Goal: Task Accomplishment & Management: Use online tool/utility

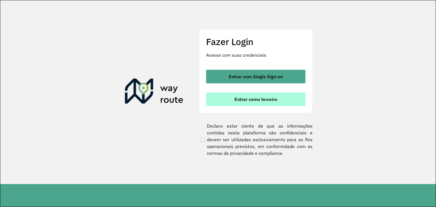
click at [246, 100] on span "Entrar como terceiro" at bounding box center [255, 99] width 43 height 5
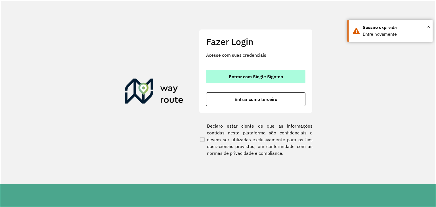
click at [266, 75] on span "Entrar com Single Sign-on" at bounding box center [256, 76] width 54 height 5
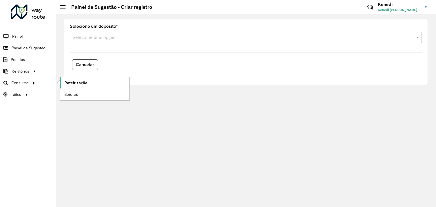
click at [66, 85] on span "Roteirização" at bounding box center [75, 83] width 23 height 6
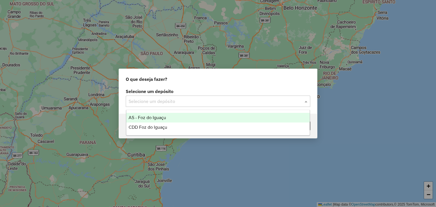
click at [244, 97] on div "Selecione um depósito" at bounding box center [218, 101] width 185 height 11
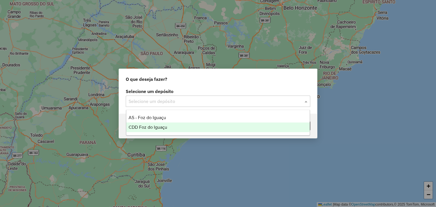
click at [151, 124] on div "CDD Foz do Iguaçu" at bounding box center [218, 128] width 184 height 10
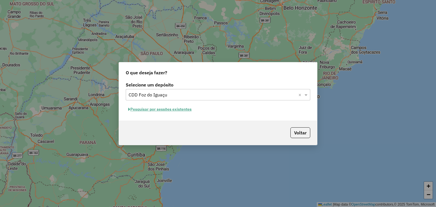
click at [173, 109] on button "Pesquisar por sessões existentes" at bounding box center [160, 109] width 68 height 9
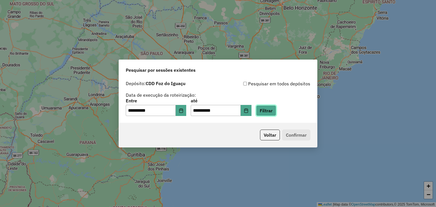
drag, startPoint x: 274, startPoint y: 110, endPoint x: 261, endPoint y: 123, distance: 18.9
click at [261, 123] on div "**********" at bounding box center [218, 100] width 198 height 45
click at [183, 113] on icon "Choose Date" at bounding box center [181, 110] width 4 height 5
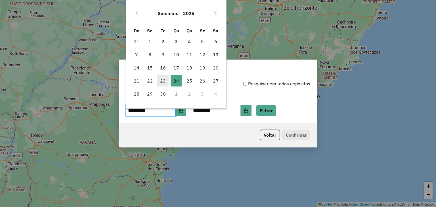
click at [163, 81] on span "23" at bounding box center [162, 80] width 11 height 11
type input "**********"
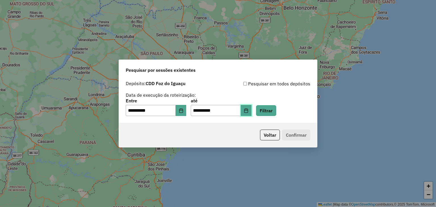
click at [250, 109] on button "Choose Date" at bounding box center [246, 110] width 11 height 11
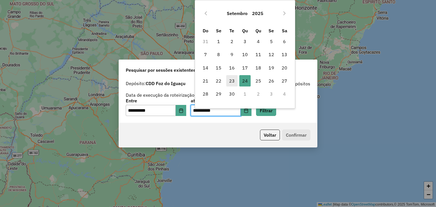
click at [233, 81] on span "23" at bounding box center [231, 80] width 11 height 11
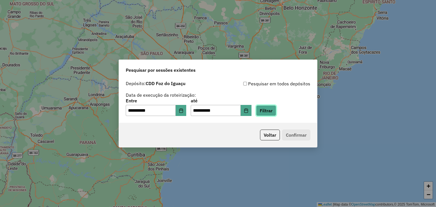
click at [274, 109] on button "Filtrar" at bounding box center [266, 110] width 20 height 11
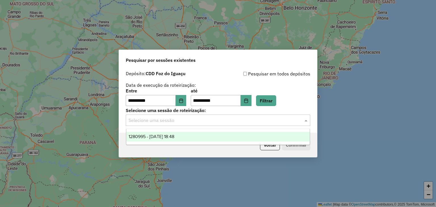
click at [235, 121] on input "text" at bounding box center [212, 120] width 167 height 7
click at [208, 135] on div "1280995 - 23/09/2025 18:48" at bounding box center [218, 137] width 184 height 10
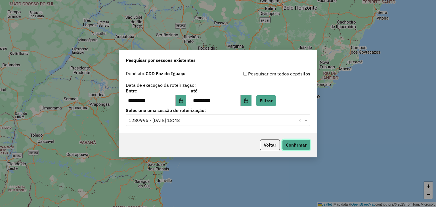
click at [291, 144] on button "Confirmar" at bounding box center [296, 145] width 28 height 11
click at [248, 100] on icon "Choose Date" at bounding box center [246, 100] width 5 height 5
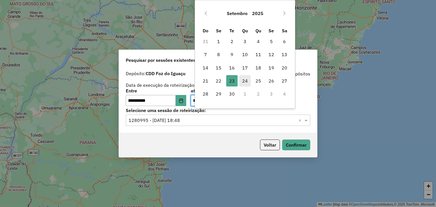
click at [244, 77] on span "24" at bounding box center [244, 80] width 11 height 11
type input "**********"
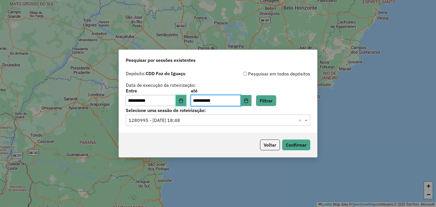
click at [181, 100] on button "Choose Date" at bounding box center [181, 100] width 11 height 11
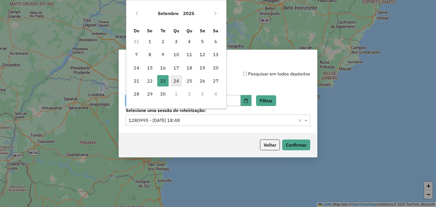
click at [177, 80] on span "24" at bounding box center [176, 80] width 11 height 11
type input "**********"
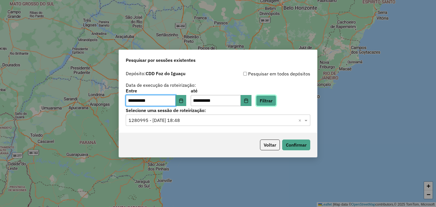
click at [269, 102] on button "Filtrar" at bounding box center [266, 100] width 20 height 11
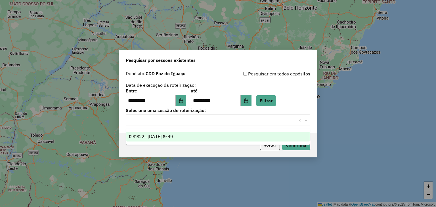
click at [273, 119] on input "text" at bounding box center [212, 120] width 167 height 7
click at [245, 133] on div "1281822 - 24/09/2025 19:49" at bounding box center [218, 137] width 184 height 10
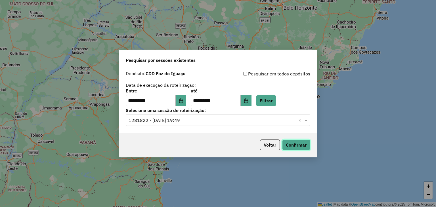
click at [297, 146] on button "Confirmar" at bounding box center [296, 145] width 28 height 11
click at [293, 147] on button "Confirmar" at bounding box center [296, 145] width 28 height 11
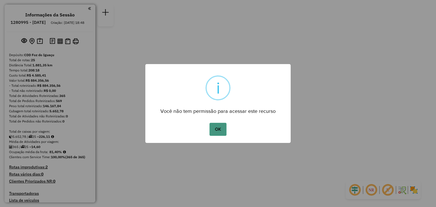
click at [221, 129] on button "OK" at bounding box center [217, 129] width 17 height 13
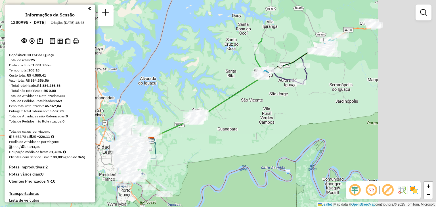
drag, startPoint x: 275, startPoint y: 71, endPoint x: 191, endPoint y: 156, distance: 119.4
click at [192, 156] on div "Janela de atendimento Grade de atendimento Capacidade Transportadoras Veículos …" at bounding box center [218, 103] width 436 height 207
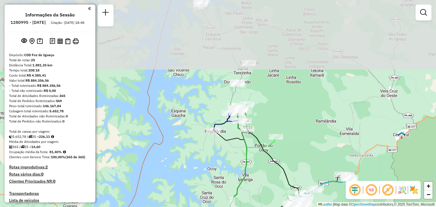
drag, startPoint x: 275, startPoint y: 18, endPoint x: 274, endPoint y: 142, distance: 124.1
click at [274, 142] on icon at bounding box center [265, 173] width 70 height 104
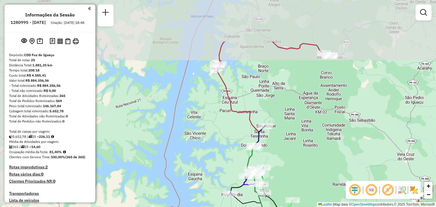
drag, startPoint x: 227, startPoint y: 35, endPoint x: 243, endPoint y: 91, distance: 59.0
click at [243, 91] on div "Janela de atendimento Grade de atendimento Capacidade Transportadoras Veículos …" at bounding box center [218, 103] width 436 height 207
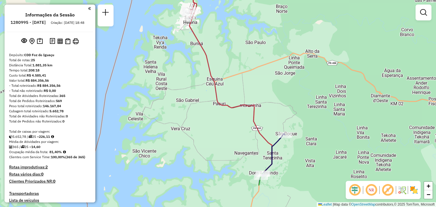
drag, startPoint x: 293, startPoint y: 107, endPoint x: 302, endPoint y: 65, distance: 43.2
click at [302, 65] on div "Janela de atendimento Grade de atendimento Capacidade Transportadoras Veículos …" at bounding box center [218, 103] width 436 height 207
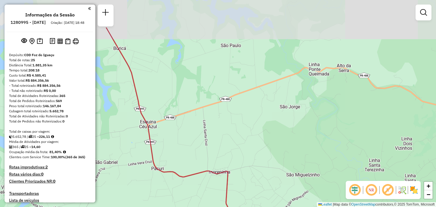
drag, startPoint x: 226, startPoint y: 50, endPoint x: 259, endPoint y: 92, distance: 53.4
click at [258, 98] on div "Janela de atendimento Grade de atendimento Capacidade Transportadoras Veículos …" at bounding box center [218, 103] width 436 height 207
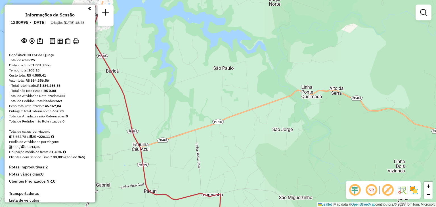
drag, startPoint x: 259, startPoint y: 98, endPoint x: 242, endPoint y: 107, distance: 18.5
click at [242, 107] on div "Janela de atendimento Grade de atendimento Capacidade Transportadoras Veículos …" at bounding box center [218, 103] width 436 height 207
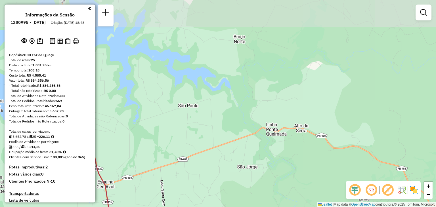
drag, startPoint x: 287, startPoint y: 96, endPoint x: 255, endPoint y: 130, distance: 47.2
click at [255, 131] on div "Janela de atendimento Grade de atendimento Capacidade Transportadoras Veículos …" at bounding box center [218, 103] width 436 height 207
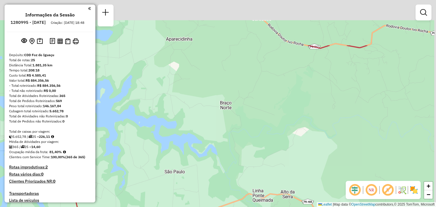
drag, startPoint x: 243, startPoint y: 53, endPoint x: 233, endPoint y: 108, distance: 56.2
click at [236, 119] on div "Janela de atendimento Grade de atendimento Capacidade Transportadoras Veículos …" at bounding box center [218, 103] width 436 height 207
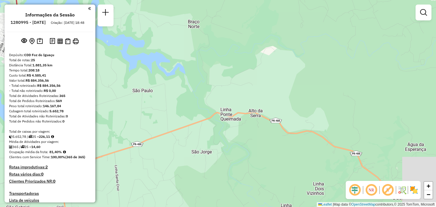
drag, startPoint x: 299, startPoint y: 105, endPoint x: 255, endPoint y: 14, distance: 101.4
click at [256, 13] on div "Janela de atendimento Grade de atendimento Capacidade Transportadoras Veículos …" at bounding box center [218, 103] width 436 height 207
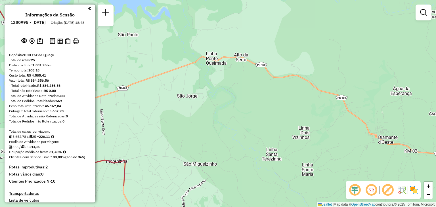
drag, startPoint x: 315, startPoint y: 84, endPoint x: 343, endPoint y: 80, distance: 27.8
click at [344, 80] on div "Janela de atendimento Grade de atendimento Capacidade Transportadoras Veículos …" at bounding box center [218, 103] width 436 height 207
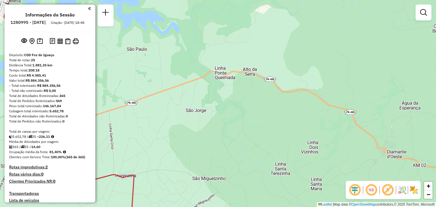
drag, startPoint x: 269, startPoint y: 58, endPoint x: 291, endPoint y: 87, distance: 35.5
click at [291, 87] on div "Janela de atendimento Grade de atendimento Capacidade Transportadoras Veículos …" at bounding box center [218, 103] width 436 height 207
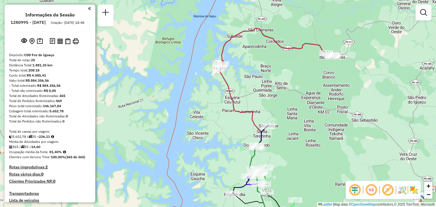
drag, startPoint x: 287, startPoint y: 118, endPoint x: 297, endPoint y: 66, distance: 52.9
click at [297, 68] on div "Janela de atendimento Grade de atendimento Capacidade Transportadoras Veículos …" at bounding box center [218, 103] width 436 height 207
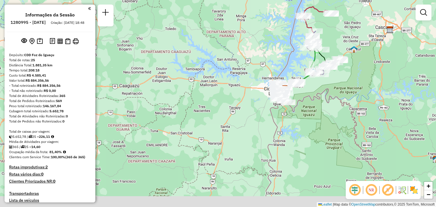
drag, startPoint x: 290, startPoint y: 104, endPoint x: 301, endPoint y: 56, distance: 49.2
click at [300, 59] on div "Janela de atendimento Grade de atendimento Capacidade Transportadoras Veículos …" at bounding box center [218, 103] width 436 height 207
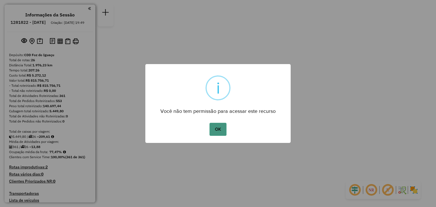
click at [213, 127] on button "OK" at bounding box center [217, 129] width 17 height 13
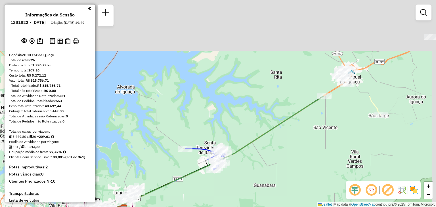
drag, startPoint x: 259, startPoint y: 137, endPoint x: 229, endPoint y: 208, distance: 76.7
click at [229, 207] on html "Aguarde... Pop-up bloqueado! Seu navegador bloqueou automáticamente a abertura …" at bounding box center [218, 103] width 436 height 207
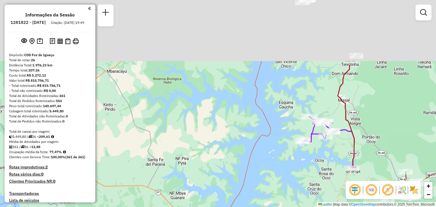
drag, startPoint x: 316, startPoint y: 108, endPoint x: 335, endPoint y: 177, distance: 71.6
click at [335, 177] on div "Janela de atendimento Grade de atendimento Capacidade Transportadoras Veículos …" at bounding box center [218, 103] width 436 height 207
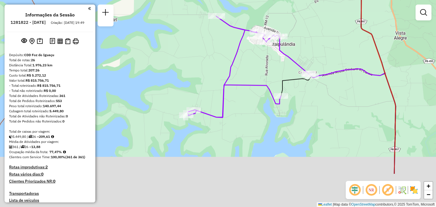
drag, startPoint x: 345, startPoint y: 146, endPoint x: 307, endPoint y: 93, distance: 66.1
click at [307, 93] on div "Janela de atendimento Grade de atendimento Capacidade Transportadoras Veículos …" at bounding box center [218, 103] width 436 height 207
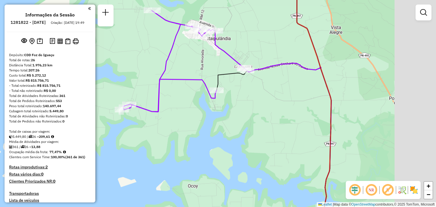
drag, startPoint x: 288, startPoint y: 101, endPoint x: 264, endPoint y: 93, distance: 24.9
click at [264, 93] on div "Janela de atendimento Grade de atendimento Capacidade Transportadoras Veículos …" at bounding box center [218, 103] width 436 height 207
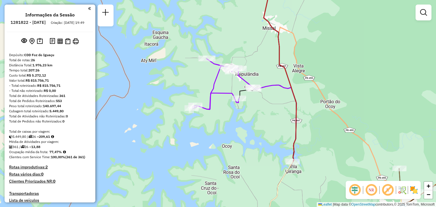
drag, startPoint x: 278, startPoint y: 113, endPoint x: 278, endPoint y: 120, distance: 7.4
click at [278, 120] on div "Janela de atendimento Grade de atendimento Capacidade Transportadoras Veículos …" at bounding box center [218, 103] width 436 height 207
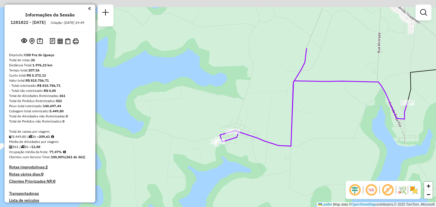
drag, startPoint x: 296, startPoint y: 114, endPoint x: 289, endPoint y: 132, distance: 19.6
click at [289, 132] on div "Janela de atendimento Grade de atendimento Capacidade Transportadoras Veículos …" at bounding box center [218, 103] width 436 height 207
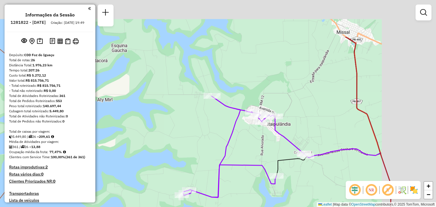
drag, startPoint x: 336, startPoint y: 144, endPoint x: 317, endPoint y: 162, distance: 25.7
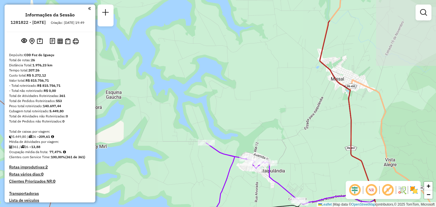
drag, startPoint x: 324, startPoint y: 142, endPoint x: 321, endPoint y: 220, distance: 77.8
click at [321, 207] on html "Aguarde... Pop-up bloqueado! Seu navegador bloqueou automáticamente a abertura …" at bounding box center [218, 103] width 436 height 207
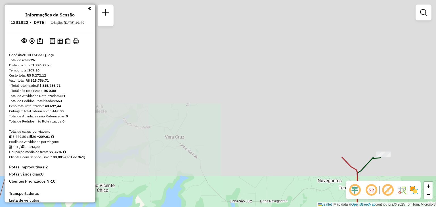
drag, startPoint x: 350, startPoint y: 217, endPoint x: 355, endPoint y: 220, distance: 6.0
click at [355, 207] on html "Aguarde... Pop-up bloqueado! Seu navegador bloqueou automáticamente a abertura …" at bounding box center [218, 103] width 436 height 207
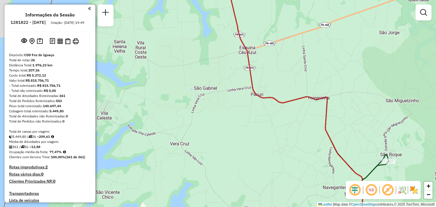
drag, startPoint x: 257, startPoint y: 105, endPoint x: 331, endPoint y: 220, distance: 136.5
click at [331, 207] on html "Aguarde... Pop-up bloqueado! Seu navegador bloqueou automáticamente a abertura …" at bounding box center [218, 103] width 436 height 207
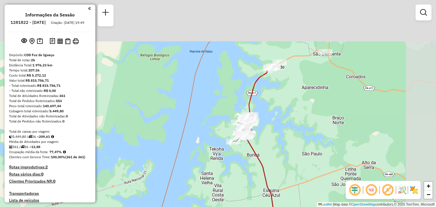
drag, startPoint x: 276, startPoint y: 95, endPoint x: 266, endPoint y: 123, distance: 29.5
click at [261, 135] on div "Janela de atendimento Grade de atendimento Capacidade Transportadoras Veículos …" at bounding box center [218, 103] width 436 height 207
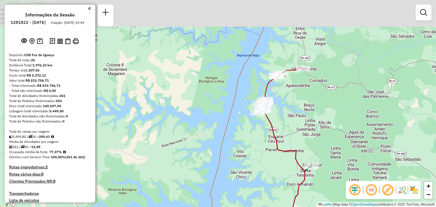
drag, startPoint x: 316, startPoint y: 138, endPoint x: 256, endPoint y: 44, distance: 111.5
click at [266, 54] on div "Janela de atendimento Grade de atendimento Capacidade Transportadoras Veículos …" at bounding box center [218, 103] width 436 height 207
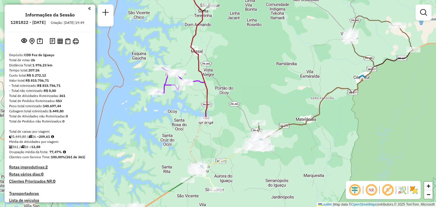
drag, startPoint x: 327, startPoint y: 113, endPoint x: 298, endPoint y: 75, distance: 48.3
click at [299, 75] on div "Janela de atendimento Grade de atendimento Capacidade Transportadoras Veículos …" at bounding box center [218, 103] width 436 height 207
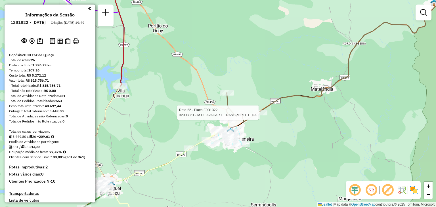
select select "**********"
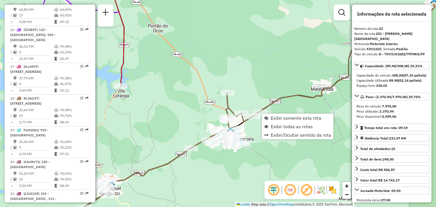
scroll to position [921, 0]
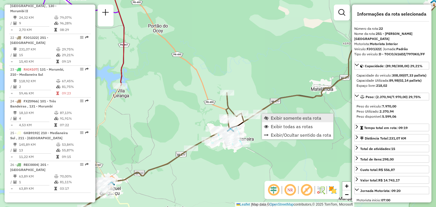
click at [277, 118] on span "Exibir somente esta rota" at bounding box center [296, 118] width 51 height 5
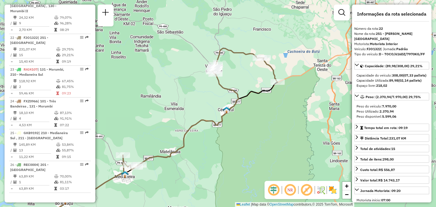
drag, startPoint x: 294, startPoint y: 65, endPoint x: 260, endPoint y: 103, distance: 51.3
click at [260, 103] on div "Janela de atendimento Grade de atendimento Capacidade Transportadoras Veículos …" at bounding box center [218, 103] width 436 height 207
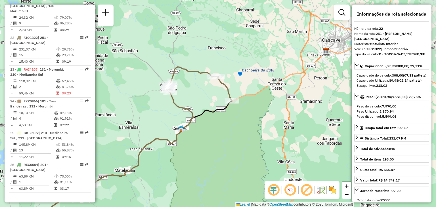
drag, startPoint x: 203, startPoint y: 83, endPoint x: 211, endPoint y: 91, distance: 11.5
click at [211, 91] on div "Janela de atendimento Grade de atendimento Capacidade Transportadoras Veículos …" at bounding box center [218, 103] width 436 height 207
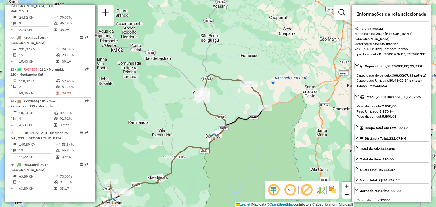
drag, startPoint x: 219, startPoint y: 128, endPoint x: 220, endPoint y: 99, distance: 29.3
click at [220, 99] on div "Janela de atendimento Grade de atendimento Capacidade Transportadoras Veículos …" at bounding box center [218, 103] width 436 height 207
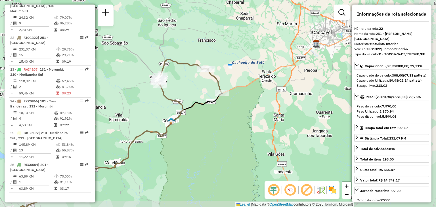
drag, startPoint x: 258, startPoint y: 96, endPoint x: 232, endPoint y: 83, distance: 29.1
click at [233, 83] on div "Janela de atendimento Grade de atendimento Capacidade Transportadoras Veículos …" at bounding box center [218, 103] width 436 height 207
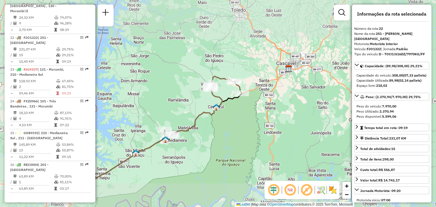
click at [230, 97] on icon at bounding box center [203, 106] width 77 height 61
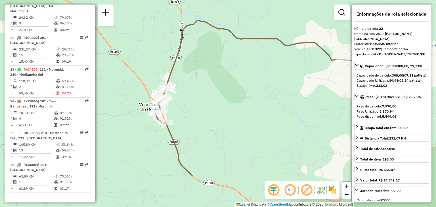
drag, startPoint x: 228, startPoint y: 116, endPoint x: 191, endPoint y: 77, distance: 53.2
click at [195, 77] on div "Janela de atendimento Grade de atendimento Capacidade Transportadoras Veículos …" at bounding box center [218, 103] width 436 height 207
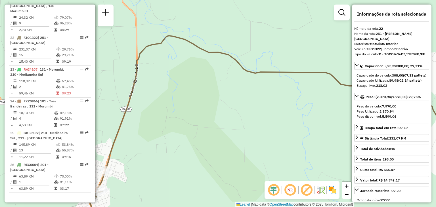
drag, startPoint x: 177, startPoint y: 89, endPoint x: 175, endPoint y: 83, distance: 6.6
click at [175, 83] on div "Janela de atendimento Grade de atendimento Capacidade Transportadoras Veículos …" at bounding box center [218, 103] width 436 height 207
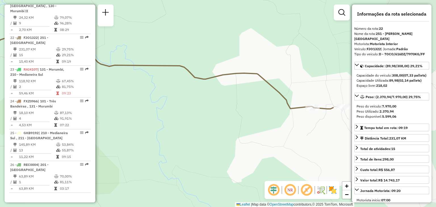
drag, startPoint x: 436, startPoint y: 119, endPoint x: 187, endPoint y: 93, distance: 249.7
click at [188, 93] on div "Janela de atendimento Grade de atendimento Capacidade Transportadoras Veículos …" at bounding box center [218, 103] width 436 height 207
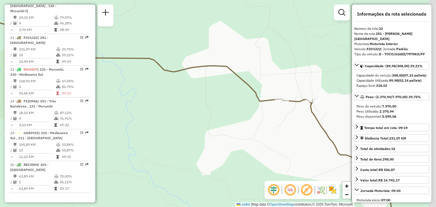
drag, startPoint x: 255, startPoint y: 95, endPoint x: 207, endPoint y: 75, distance: 52.4
click at [207, 75] on div "Janela de atendimento Grade de atendimento Capacidade Transportadoras Veículos …" at bounding box center [218, 103] width 436 height 207
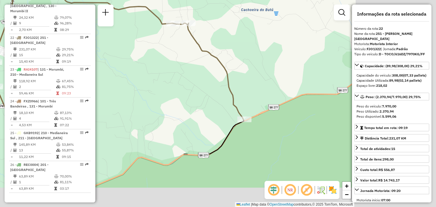
drag, startPoint x: 301, startPoint y: 127, endPoint x: 186, endPoint y: 43, distance: 142.4
click at [186, 42] on icon at bounding box center [114, 69] width 259 height 170
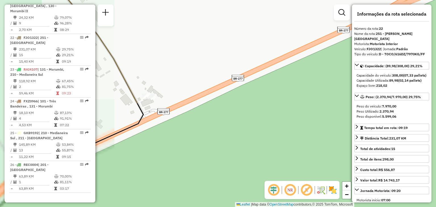
drag, startPoint x: 194, startPoint y: 83, endPoint x: 232, endPoint y: 79, distance: 38.9
click at [242, 76] on div "Janela de atendimento Grade de atendimento Capacidade Transportadoras Veículos …" at bounding box center [218, 103] width 436 height 207
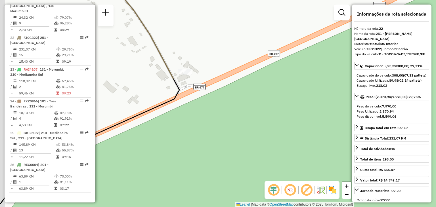
drag, startPoint x: 191, startPoint y: 95, endPoint x: 210, endPoint y: 77, distance: 26.3
click at [213, 76] on div "Janela de atendimento Grade de atendimento Capacidade Transportadoras Veículos …" at bounding box center [218, 103] width 436 height 207
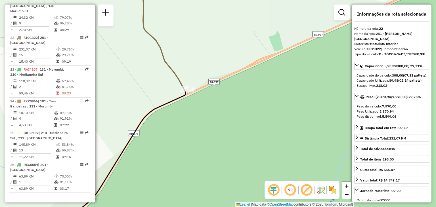
drag, startPoint x: 160, startPoint y: 45, endPoint x: 236, endPoint y: 134, distance: 117.8
click at [185, 90] on icon at bounding box center [161, 37] width 48 height 106
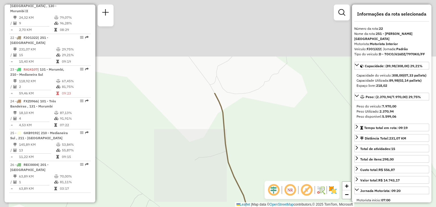
drag, startPoint x: 224, startPoint y: 170, endPoint x: 223, endPoint y: 184, distance: 14.2
click at [227, 191] on div "Janela de atendimento Grade de atendimento Capacidade Transportadoras Veículos …" at bounding box center [218, 103] width 436 height 207
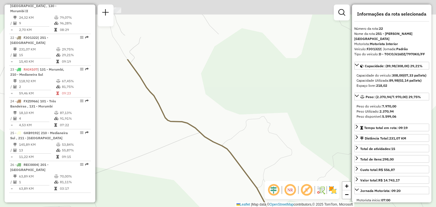
drag, startPoint x: 242, startPoint y: 191, endPoint x: 250, endPoint y: 210, distance: 20.9
click at [250, 207] on html "Aguarde... Pop-up bloqueado! Seu navegador bloqueou automáticamente a abertura …" at bounding box center [218, 103] width 436 height 207
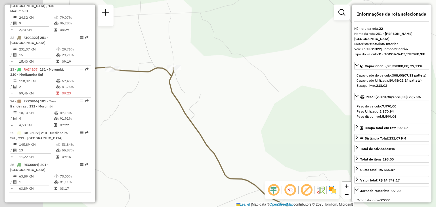
drag, startPoint x: 150, startPoint y: 137, endPoint x: 209, endPoint y: 185, distance: 76.0
click at [216, 200] on div "Janela de atendimento Grade de atendimento Capacidade Transportadoras Veículos …" at bounding box center [218, 103] width 436 height 207
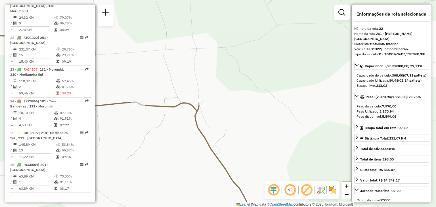
drag, startPoint x: 188, startPoint y: 142, endPoint x: 215, endPoint y: 184, distance: 49.6
click at [215, 184] on div "Janela de atendimento Grade de atendimento Capacidade Transportadoras Veículos …" at bounding box center [218, 103] width 436 height 207
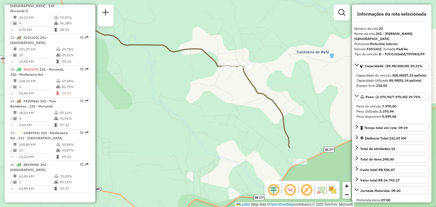
drag, startPoint x: 188, startPoint y: 155, endPoint x: 230, endPoint y: 75, distance: 90.4
click at [230, 75] on div "Janela de atendimento Grade de atendimento Capacidade Transportadoras Veículos …" at bounding box center [218, 103] width 436 height 207
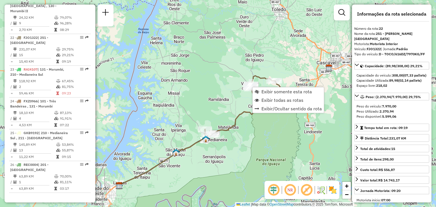
click at [314, 70] on div "Janela de atendimento Grade de atendimento Capacidade Transportadoras Veículos …" at bounding box center [218, 103] width 436 height 207
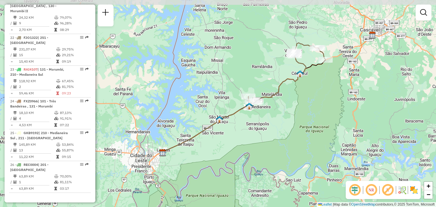
drag, startPoint x: 328, startPoint y: 45, endPoint x: 318, endPoint y: 66, distance: 22.9
click at [318, 66] on icon at bounding box center [243, 106] width 163 height 93
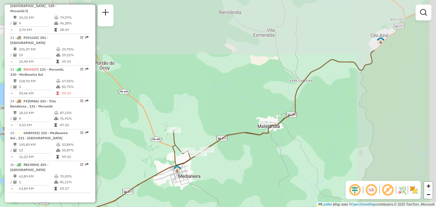
drag, startPoint x: 330, startPoint y: 49, endPoint x: 234, endPoint y: 126, distance: 122.9
click at [232, 129] on div "Janela de atendimento Grade de atendimento Capacidade Transportadoras Veículos …" at bounding box center [218, 103] width 436 height 207
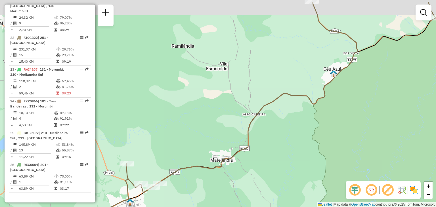
drag, startPoint x: 380, startPoint y: 31, endPoint x: 307, endPoint y: 69, distance: 82.8
click at [309, 70] on icon at bounding box center [280, 97] width 309 height 191
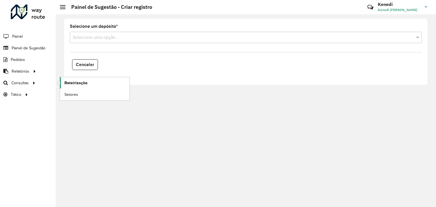
click at [65, 83] on span "Roteirização" at bounding box center [75, 83] width 23 height 6
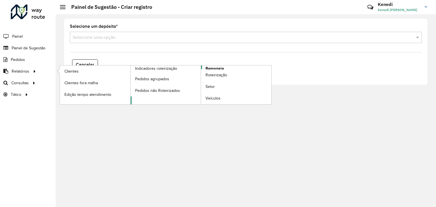
click at [208, 66] on span "Romaneio" at bounding box center [215, 69] width 18 height 6
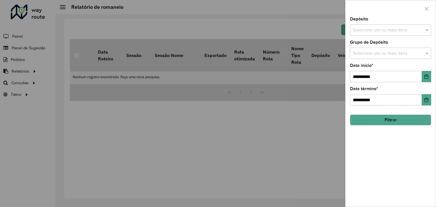
click at [371, 30] on input "text" at bounding box center [387, 30] width 73 height 7
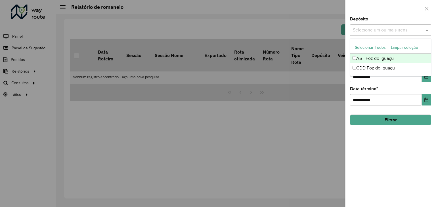
click at [371, 58] on div "AS - Foz do Iguaçu" at bounding box center [390, 59] width 81 height 10
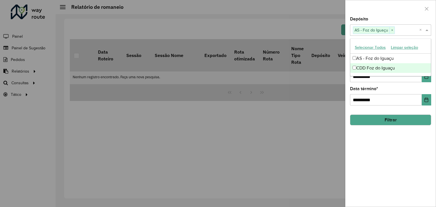
click at [370, 67] on div "CDD Foz do Iguaçu" at bounding box center [390, 68] width 81 height 10
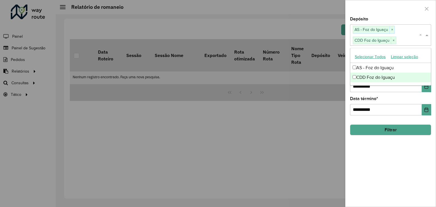
click at [380, 93] on div "**********" at bounding box center [390, 112] width 90 height 190
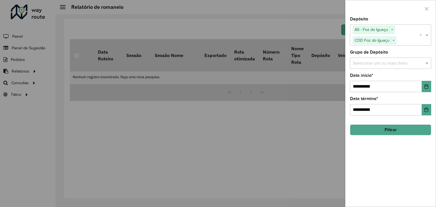
click at [418, 67] on div "Selecione um ou mais itens" at bounding box center [390, 63] width 81 height 11
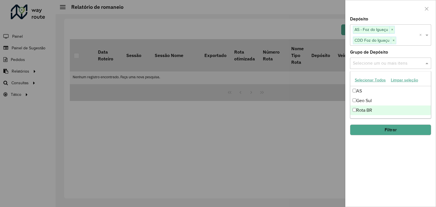
click at [372, 108] on div "Rota BR" at bounding box center [390, 111] width 81 height 10
click at [382, 146] on div "**********" at bounding box center [390, 112] width 90 height 190
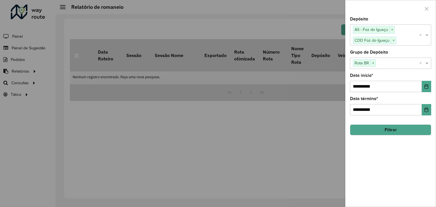
click at [385, 129] on button "Filtrar" at bounding box center [390, 130] width 81 height 11
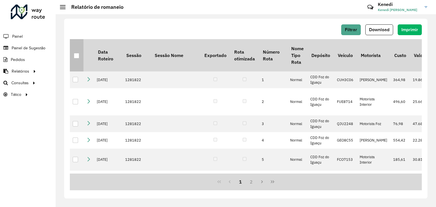
click at [76, 58] on div at bounding box center [77, 56] width 6 height 6
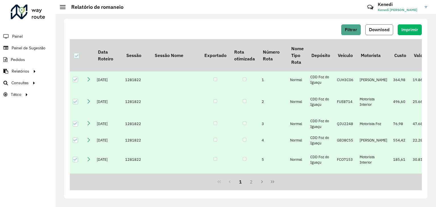
click at [381, 27] on span "Download" at bounding box center [379, 29] width 20 height 5
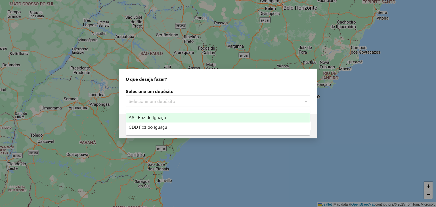
click at [212, 102] on input "text" at bounding box center [212, 101] width 167 height 7
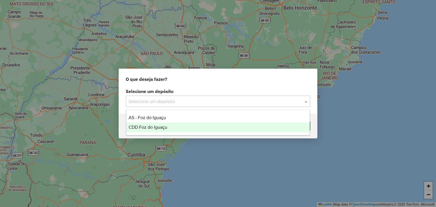
click at [149, 125] on span "CDD Foz do Iguaçu" at bounding box center [148, 127] width 39 height 5
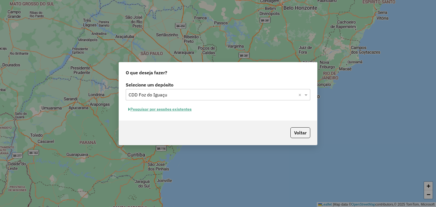
click at [174, 110] on button "Pesquisar por sessões existentes" at bounding box center [160, 109] width 68 height 9
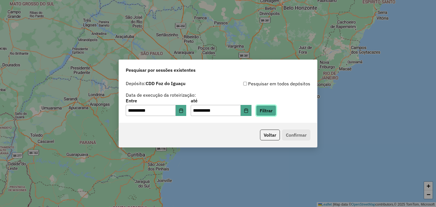
click at [276, 112] on button "Filtrar" at bounding box center [266, 110] width 20 height 11
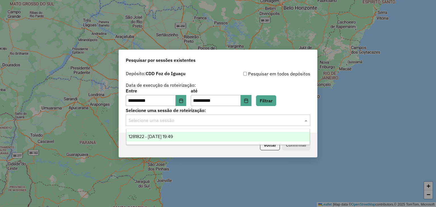
click at [235, 120] on input "text" at bounding box center [212, 120] width 167 height 7
click at [179, 132] on div "1281822 - 24/09/2025 19:49" at bounding box center [218, 137] width 184 height 10
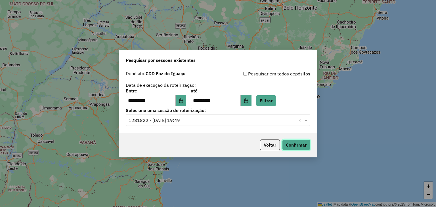
click at [299, 149] on button "Confirmar" at bounding box center [296, 145] width 28 height 11
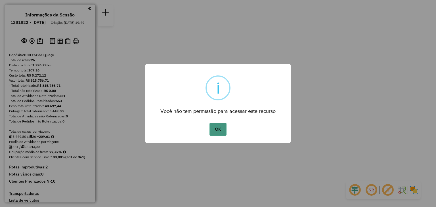
click at [220, 129] on button "OK" at bounding box center [217, 129] width 17 height 13
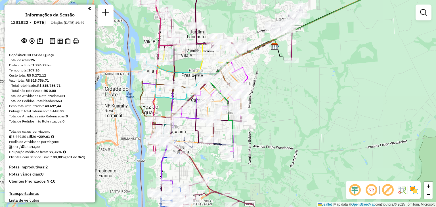
click at [204, 34] on div "Janela de atendimento Grade de atendimento Capacidade Transportadoras Veículos …" at bounding box center [218, 103] width 436 height 207
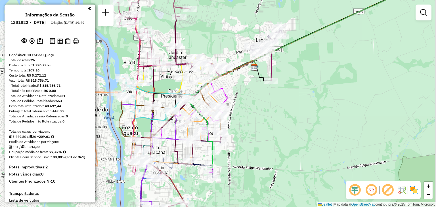
drag, startPoint x: 358, startPoint y: 95, endPoint x: 297, endPoint y: 89, distance: 60.5
click at [301, 90] on div "Janela de atendimento Grade de atendimento Capacidade Transportadoras Veículos …" at bounding box center [218, 103] width 436 height 207
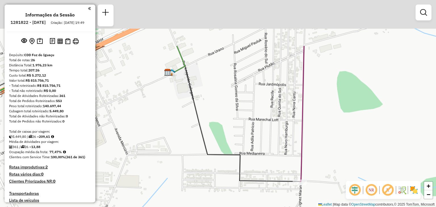
drag, startPoint x: 197, startPoint y: 70, endPoint x: 181, endPoint y: 109, distance: 42.3
click at [181, 109] on div "Janela de atendimento Grade de atendimento Capacidade Transportadoras Veículos …" at bounding box center [218, 103] width 436 height 207
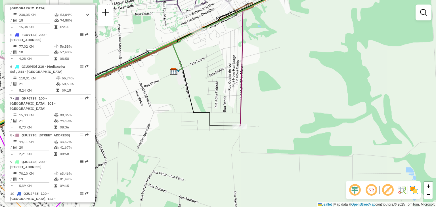
select select "**********"
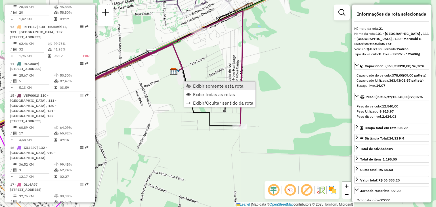
scroll to position [908, 0]
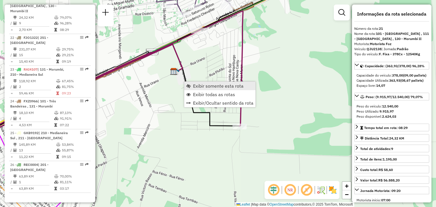
click at [197, 86] on span "Exibir somente esta rota" at bounding box center [218, 86] width 51 height 5
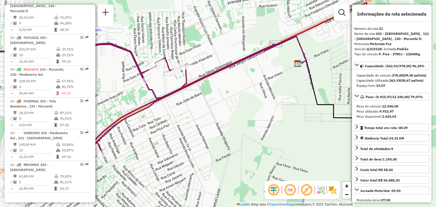
drag, startPoint x: 292, startPoint y: 97, endPoint x: 173, endPoint y: 70, distance: 122.6
click at [174, 70] on div "Janela de atendimento Grade de atendimento Capacidade Transportadoras Veículos …" at bounding box center [218, 103] width 436 height 207
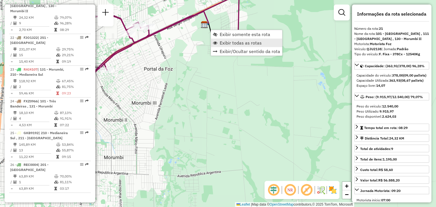
click at [231, 43] on span "Exibir todas as rotas" at bounding box center [241, 43] width 42 height 5
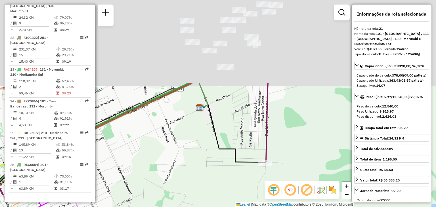
drag, startPoint x: 215, startPoint y: 52, endPoint x: 202, endPoint y: 98, distance: 47.3
click at [212, 119] on icon at bounding box center [234, 134] width 64 height 58
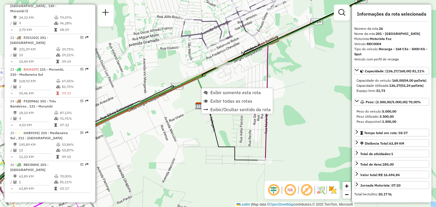
scroll to position [921, 0]
click at [320, 100] on div "Janela de atendimento Grade de atendimento Capacidade Transportadoras Veículos …" at bounding box center [218, 103] width 436 height 207
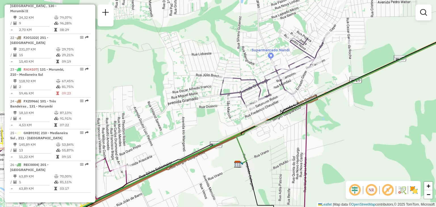
drag, startPoint x: 307, startPoint y: 91, endPoint x: 344, endPoint y: 150, distance: 69.3
click at [344, 150] on div "Janela de atendimento Grade de atendimento Capacidade Transportadoras Veículos …" at bounding box center [218, 103] width 436 height 207
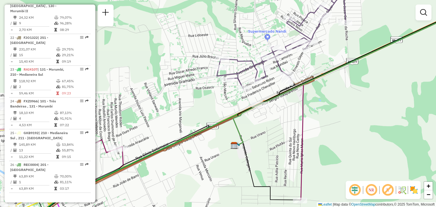
drag, startPoint x: 341, startPoint y: 141, endPoint x: 339, endPoint y: 127, distance: 14.1
click at [339, 127] on div "Janela de atendimento Grade de atendimento Capacidade Transportadoras Veículos …" at bounding box center [218, 103] width 436 height 207
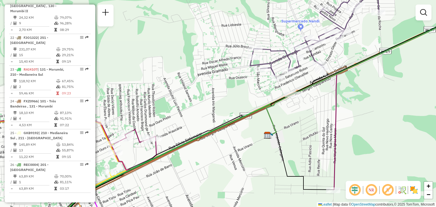
drag, startPoint x: 288, startPoint y: 120, endPoint x: 320, endPoint y: 108, distance: 34.9
click at [320, 109] on div "Janela de atendimento Grade de atendimento Capacidade Transportadoras Veículos …" at bounding box center [218, 103] width 436 height 207
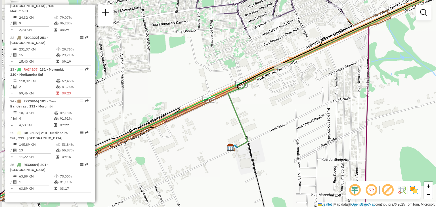
drag, startPoint x: 276, startPoint y: 113, endPoint x: 292, endPoint y: 95, distance: 24.5
click at [292, 95] on div "Janela de atendimento Grade de atendimento Capacidade Transportadoras Veículos …" at bounding box center [218, 103] width 436 height 207
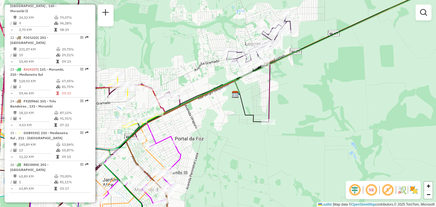
select select "**********"
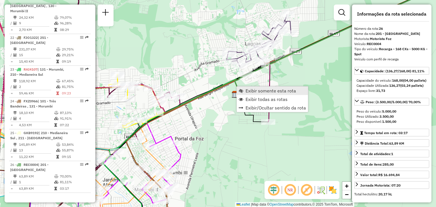
click at [264, 91] on span "Exibir somente esta rota" at bounding box center [271, 91] width 51 height 5
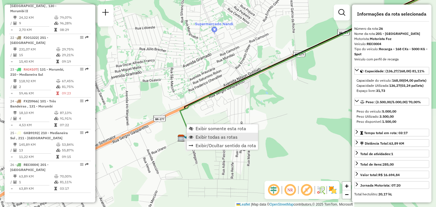
click at [214, 137] on span "Exibir todas as rotas" at bounding box center [217, 137] width 42 height 5
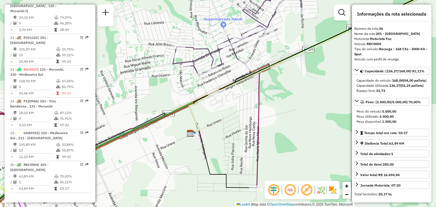
drag, startPoint x: 195, startPoint y: 117, endPoint x: 203, endPoint y: 110, distance: 11.1
click at [203, 110] on div "Janela de atendimento Grade de atendimento Capacidade Transportadoras Veículos …" at bounding box center [218, 103] width 436 height 207
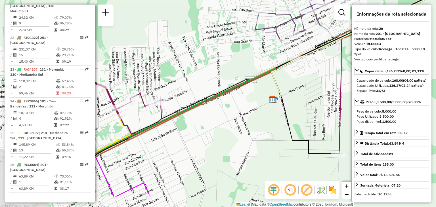
drag, startPoint x: 220, startPoint y: 104, endPoint x: 280, endPoint y: 77, distance: 65.9
click at [285, 76] on div "Janela de atendimento Grade de atendimento Capacidade Transportadoras Veículos …" at bounding box center [218, 103] width 436 height 207
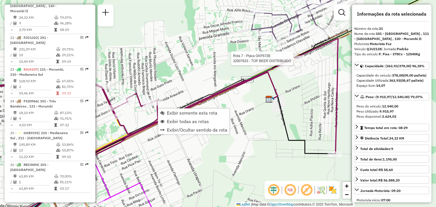
scroll to position [908, 0]
click at [182, 113] on span "Exibir somente esta rota" at bounding box center [192, 113] width 51 height 5
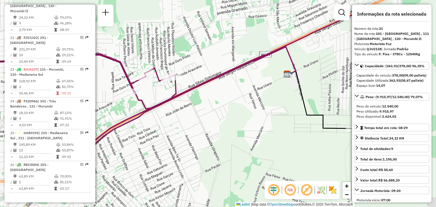
drag, startPoint x: 287, startPoint y: 103, endPoint x: 142, endPoint y: 103, distance: 144.8
click at [142, 103] on div "Janela de atendimento Grade de atendimento Capacidade Transportadoras Veículos …" at bounding box center [218, 103] width 436 height 207
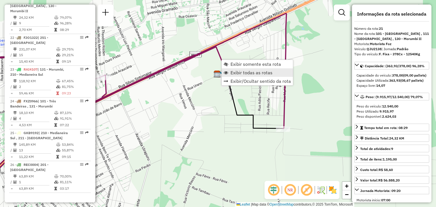
click at [234, 72] on span "Exibir todas as rotas" at bounding box center [251, 72] width 42 height 5
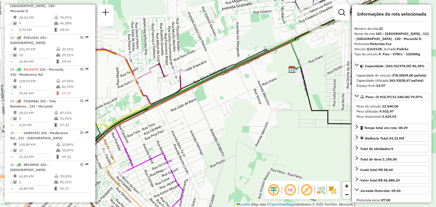
drag, startPoint x: 190, startPoint y: 84, endPoint x: 256, endPoint y: 71, distance: 67.4
click at [256, 71] on div "Janela de atendimento Grade de atendimento Capacidade Transportadoras Veículos …" at bounding box center [218, 103] width 436 height 207
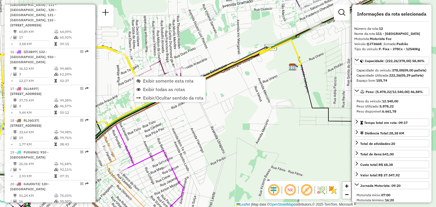
scroll to position [592, 0]
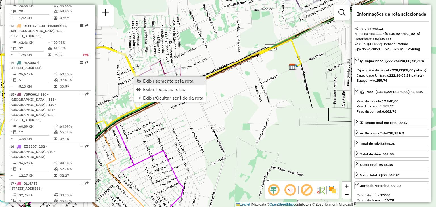
click at [149, 81] on span "Exibir somente esta rota" at bounding box center [168, 81] width 51 height 5
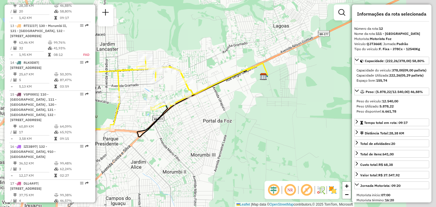
drag, startPoint x: 302, startPoint y: 99, endPoint x: 230, endPoint y: 92, distance: 72.4
click at [230, 92] on div "Janela de atendimento Grade de atendimento Capacidade Transportadoras Veículos …" at bounding box center [218, 103] width 436 height 207
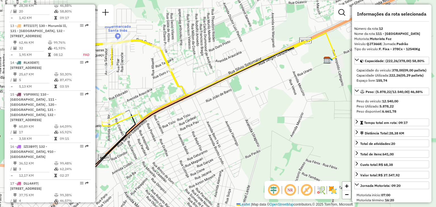
drag, startPoint x: 244, startPoint y: 96, endPoint x: 300, endPoint y: 69, distance: 62.5
click at [301, 68] on div "Janela de atendimento Grade de atendimento Capacidade Transportadoras Veículos …" at bounding box center [218, 103] width 436 height 207
